Goal: Transaction & Acquisition: Subscribe to service/newsletter

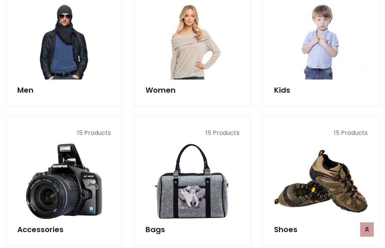
scroll to position [546, 0]
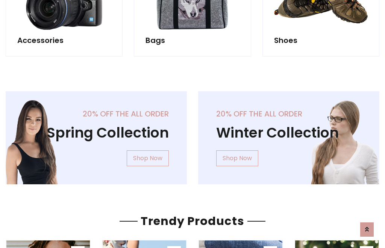
click at [193, 134] on div "20% off the all order Winter Collection Shop Now" at bounding box center [289, 143] width 193 height 105
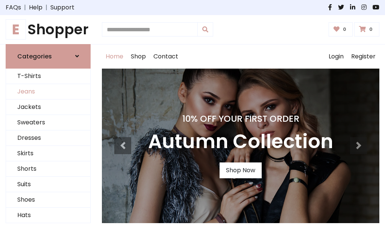
click at [48, 91] on link "Jeans" at bounding box center [48, 91] width 84 height 15
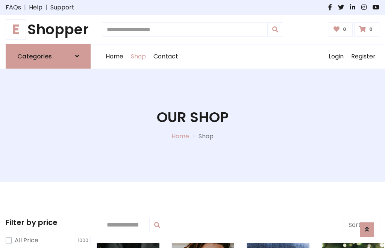
scroll to position [238, 0]
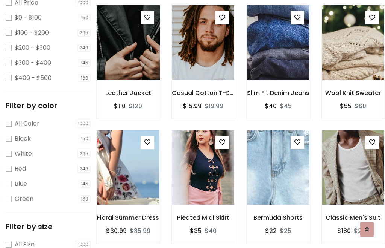
click at [128, 59] on img at bounding box center [128, 42] width 75 height 181
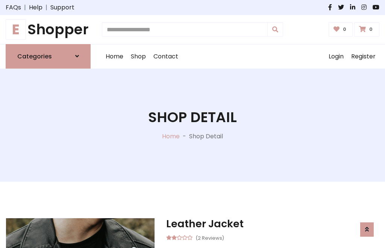
scroll to position [81, 0]
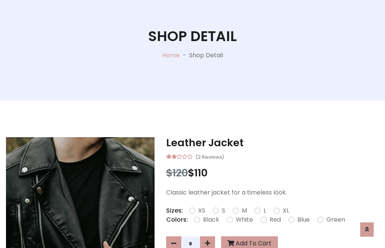
click at [274, 219] on label "Red" at bounding box center [275, 219] width 11 height 9
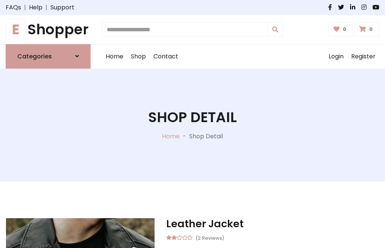
click at [193, 124] on h1 "Shop Detail" at bounding box center [192, 117] width 89 height 17
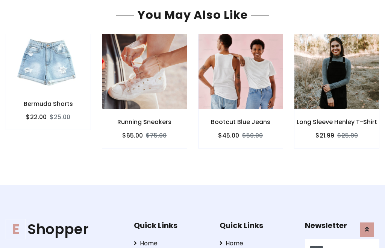
type input "******"
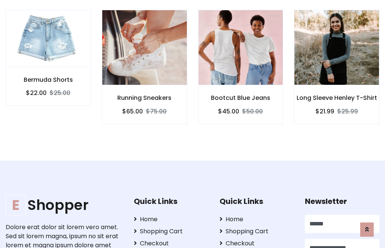
type input "**********"
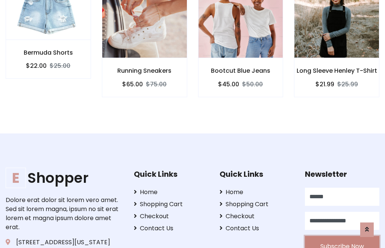
scroll to position [666, 0]
